Goal: Book appointment/travel/reservation

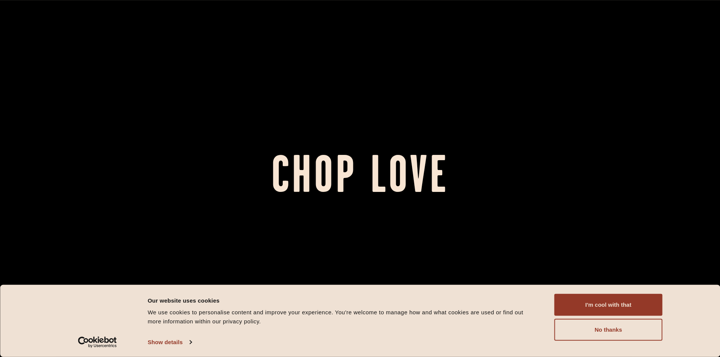
click at [565, 328] on button "No thanks" at bounding box center [608, 330] width 108 height 22
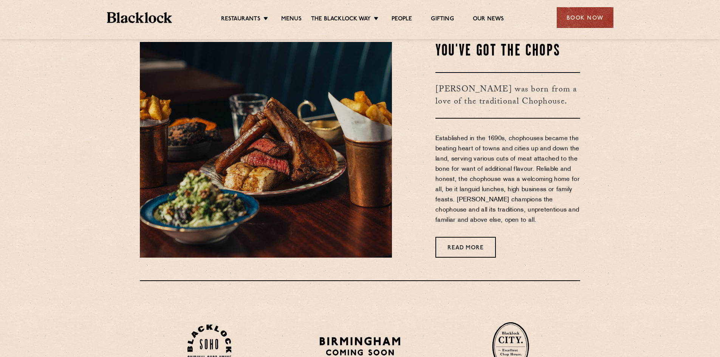
scroll to position [340, 0]
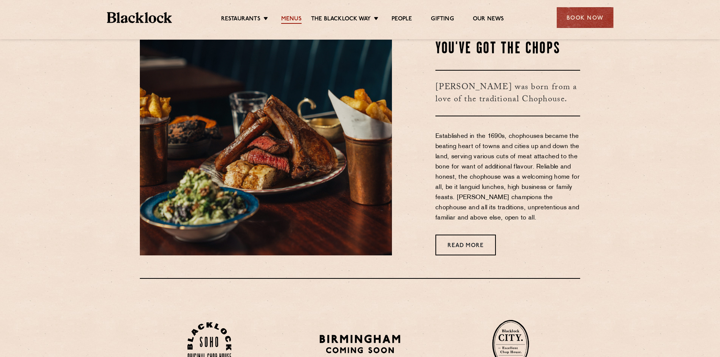
click at [290, 22] on link "Menus" at bounding box center [291, 19] width 20 height 8
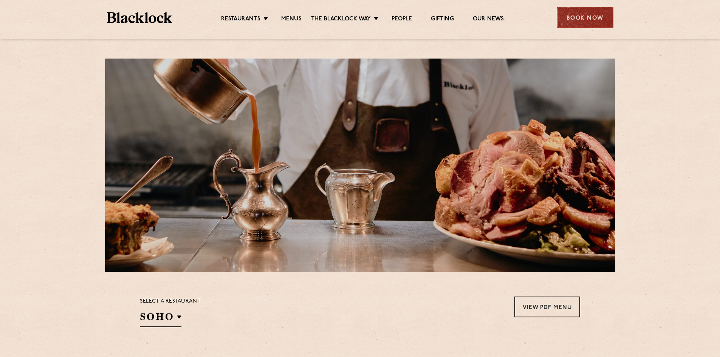
click at [565, 18] on div "Book Now" at bounding box center [585, 17] width 57 height 21
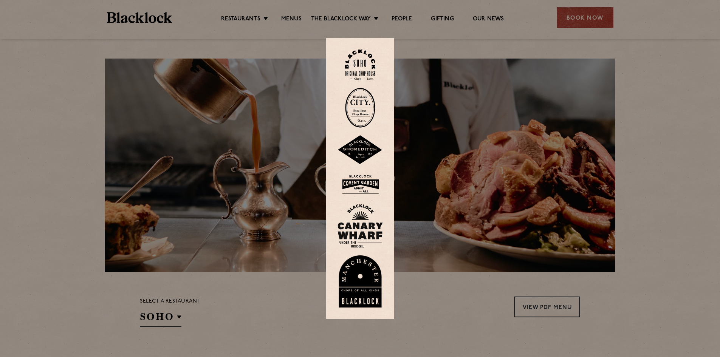
click at [366, 151] on img at bounding box center [359, 149] width 45 height 29
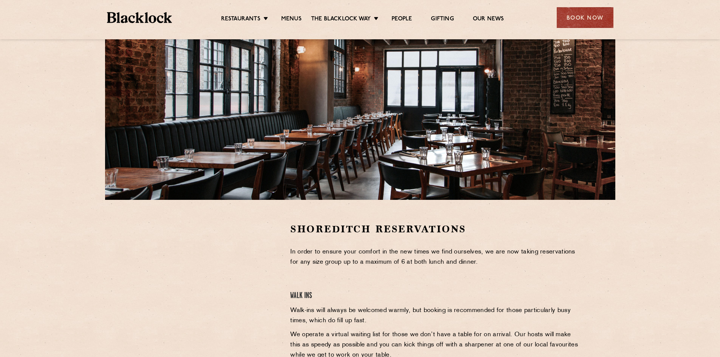
scroll to position [76, 0]
